Goal: Find specific page/section: Find specific page/section

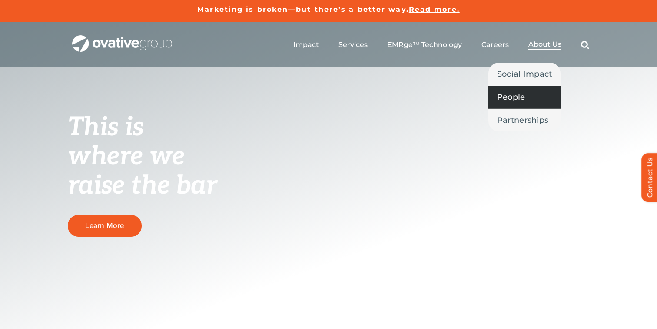
click at [514, 99] on span "People" at bounding box center [511, 97] width 28 height 12
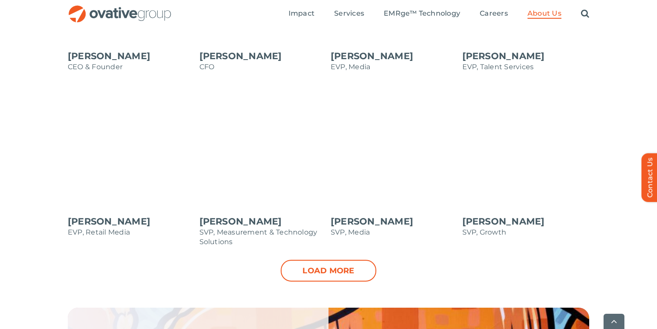
scroll to position [879, 0]
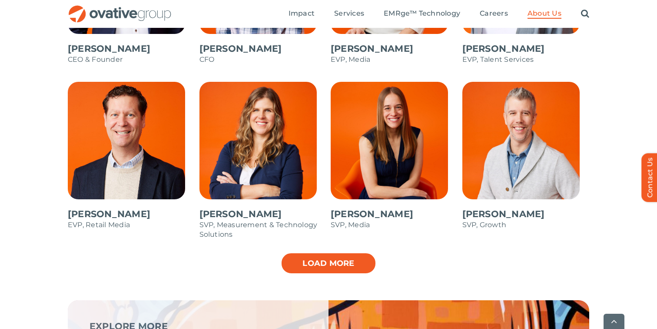
click at [346, 265] on link "Load more" at bounding box center [329, 263] width 96 height 22
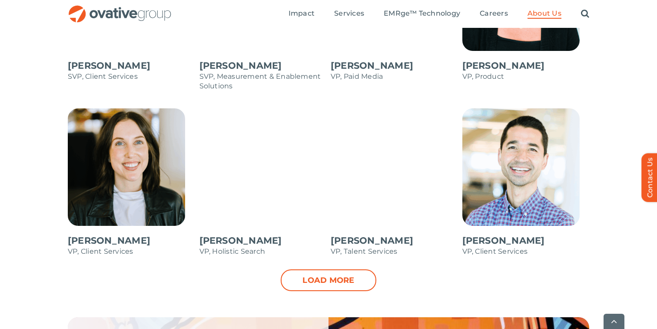
scroll to position [1204, 0]
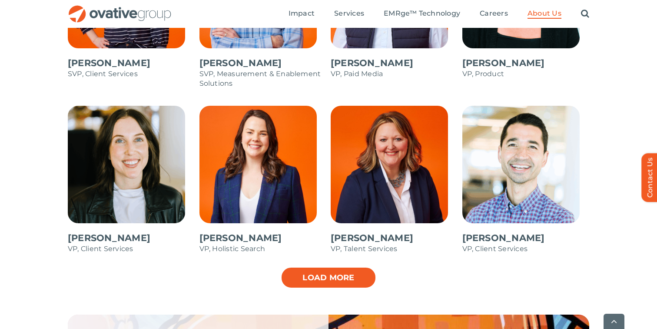
click at [345, 280] on link "Load more" at bounding box center [329, 277] width 96 height 22
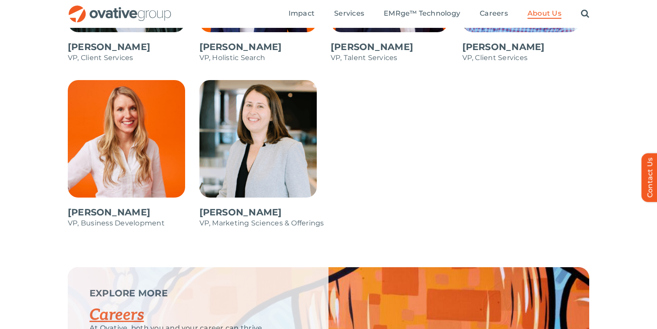
scroll to position [1394, 0]
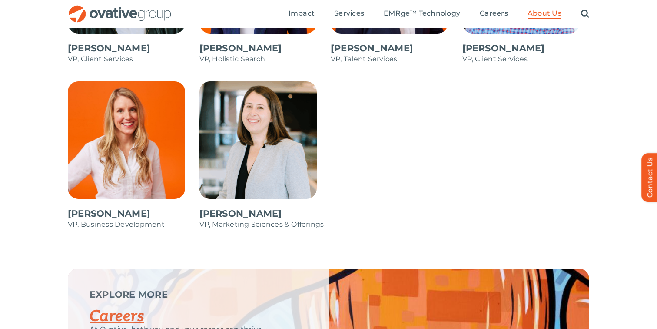
click at [265, 153] on span at bounding box center [263, 159] width 127 height 156
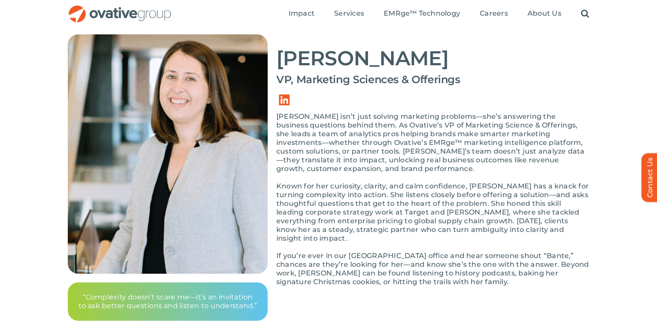
scroll to position [58, 0]
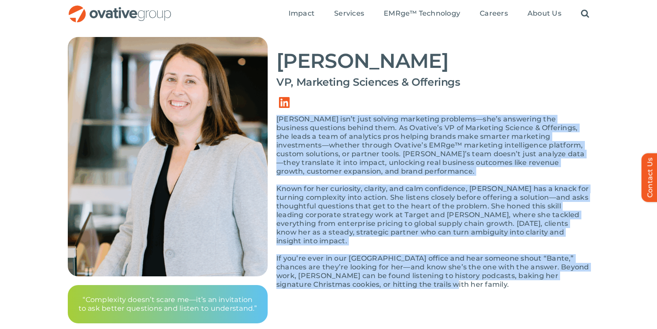
drag, startPoint x: 398, startPoint y: 276, endPoint x: 277, endPoint y: 122, distance: 196.0
click at [277, 122] on div "Kate isn’t just solving marketing problems—she’s answering the business questio…" at bounding box center [432, 206] width 313 height 183
copy div "Kate isn’t just solving marketing problems—she’s answering the business questio…"
